Goal: Task Accomplishment & Management: Complete application form

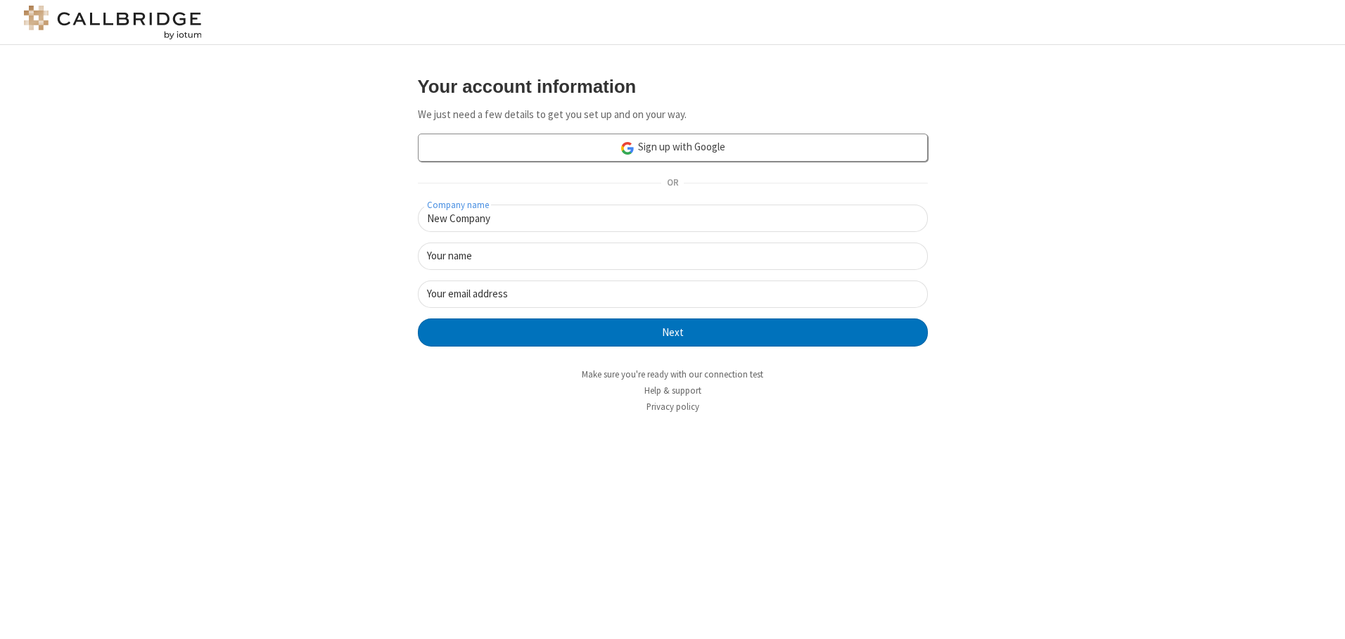
type input "New Company"
type input "New User"
type input "newUser@newUser.freesmackdown.b"
click button "Next" at bounding box center [673, 333] width 510 height 28
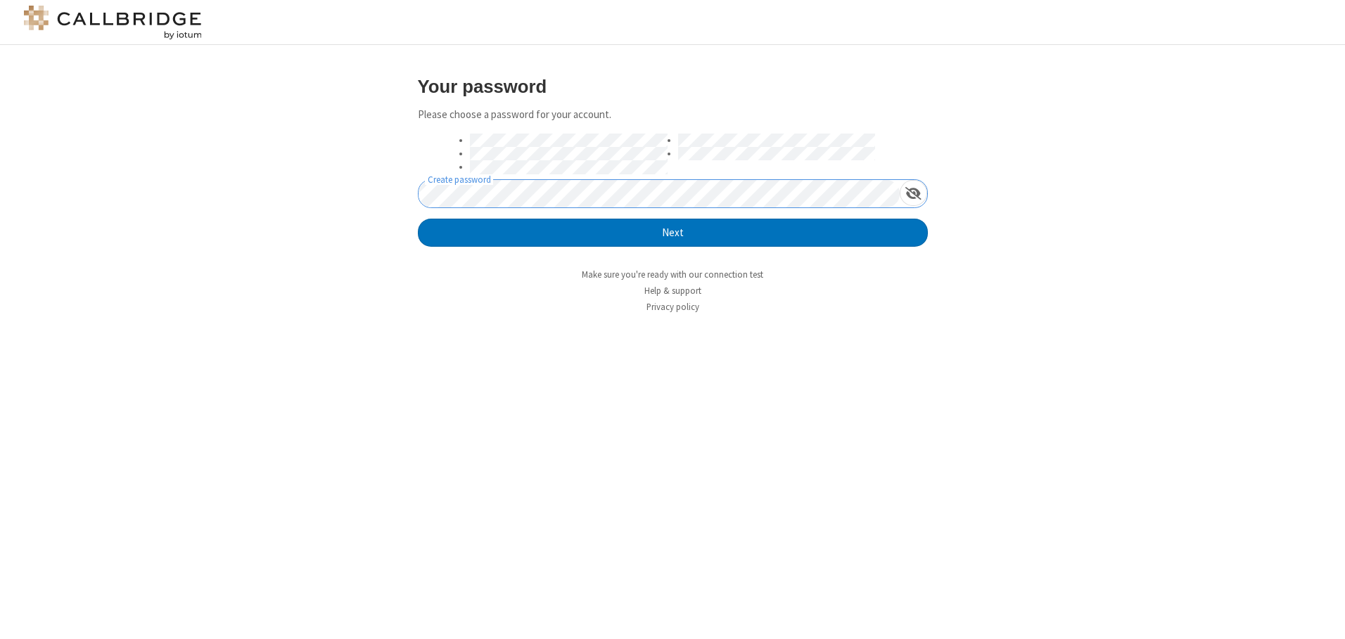
click button "Next" at bounding box center [673, 233] width 510 height 28
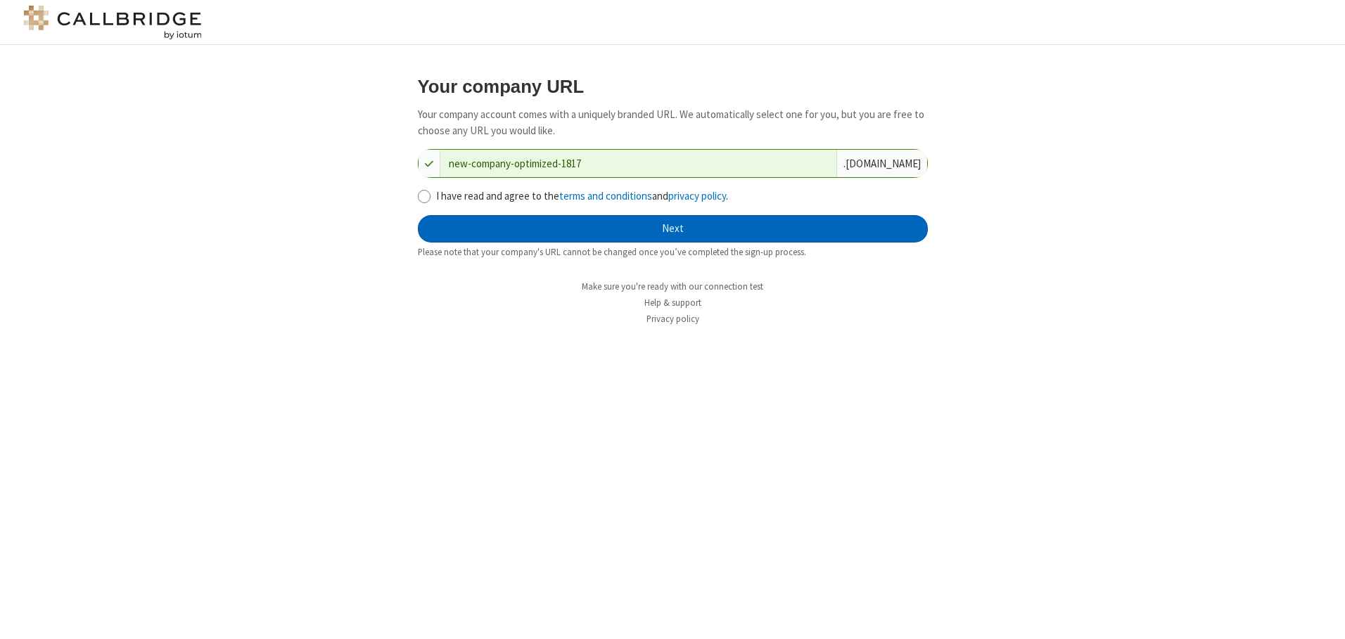
click at [672, 229] on button "Next" at bounding box center [673, 229] width 510 height 28
